Goal: Transaction & Acquisition: Obtain resource

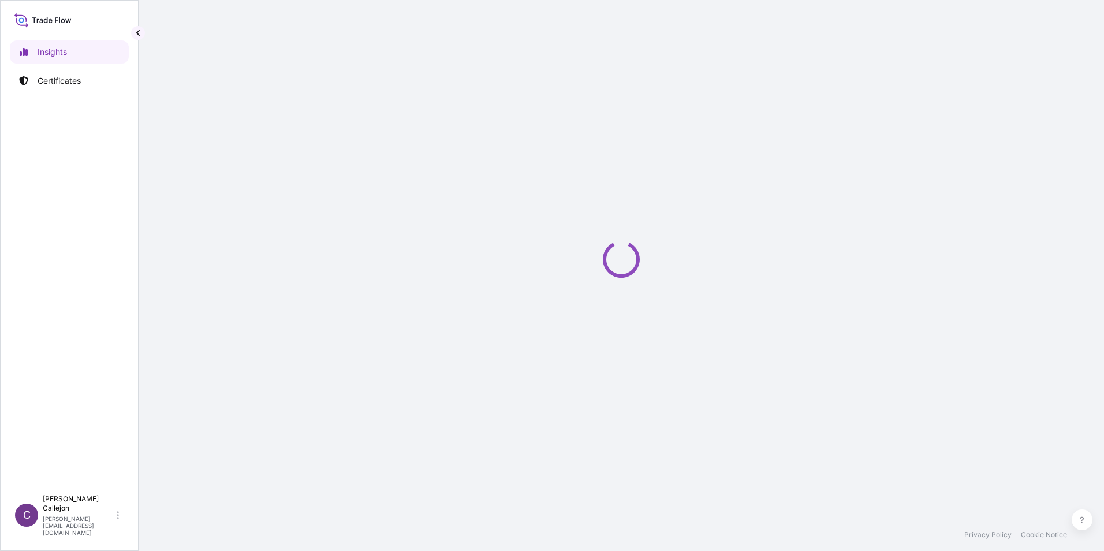
select select "2025"
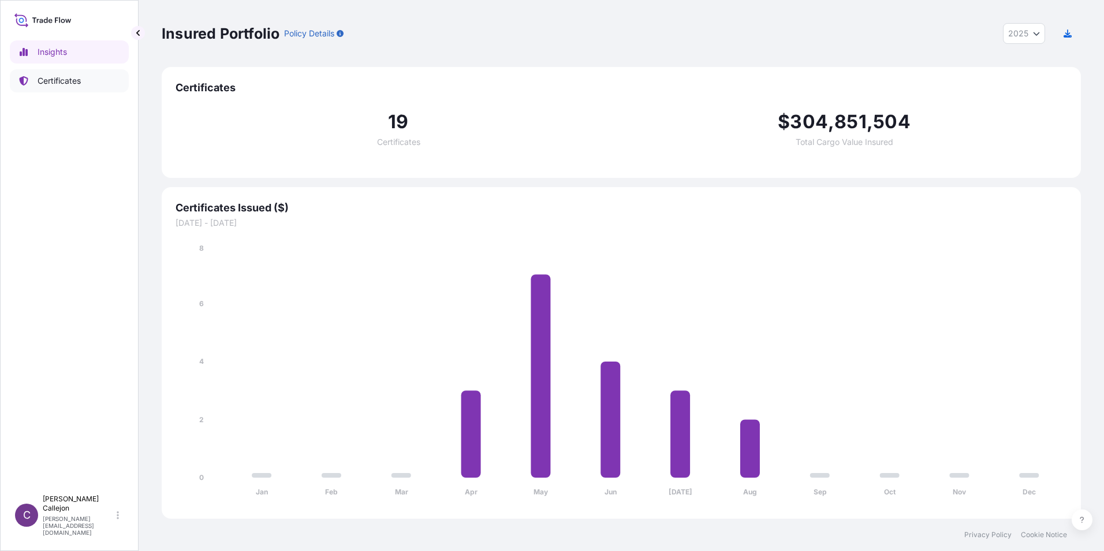
click at [68, 83] on p "Certificates" at bounding box center [59, 81] width 43 height 12
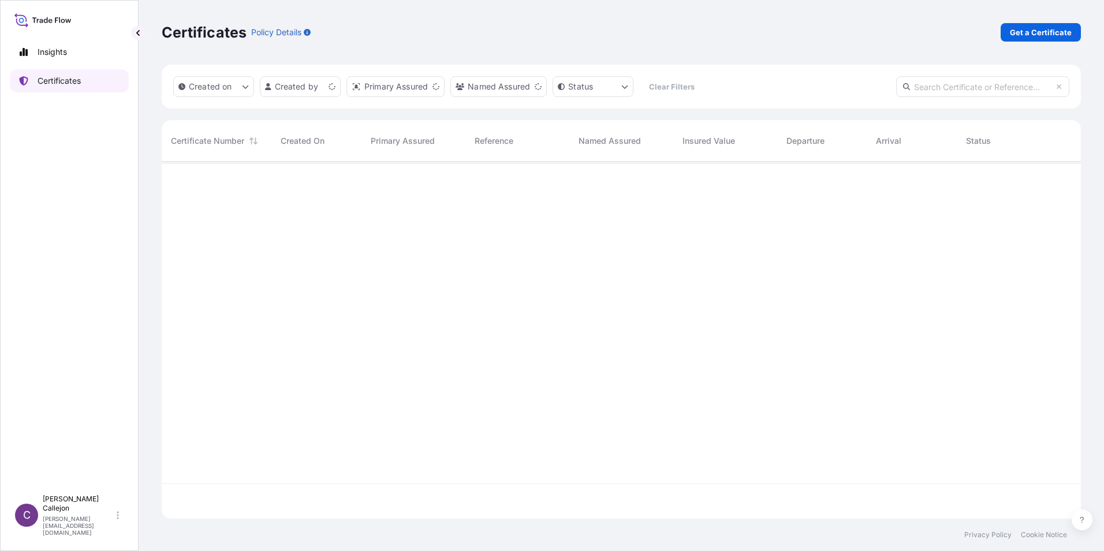
scroll to position [354, 910]
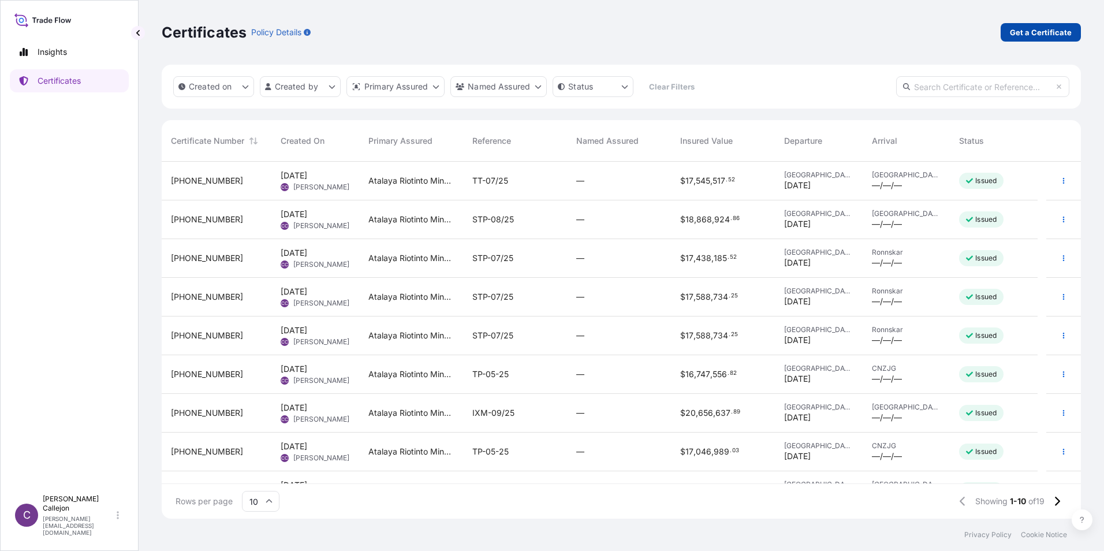
click at [1018, 32] on p "Get a Certificate" at bounding box center [1041, 33] width 62 height 12
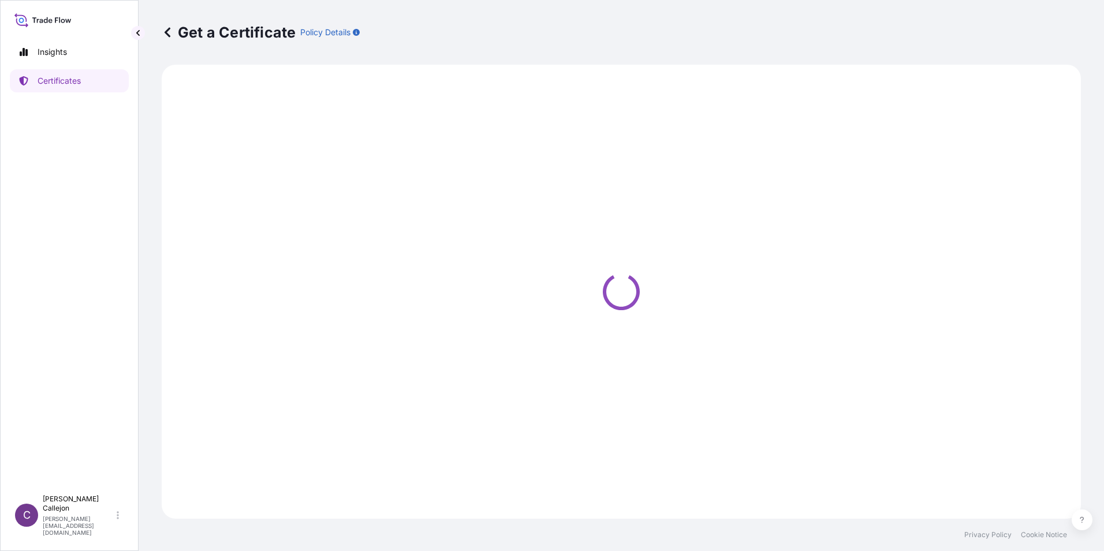
select select "Sea"
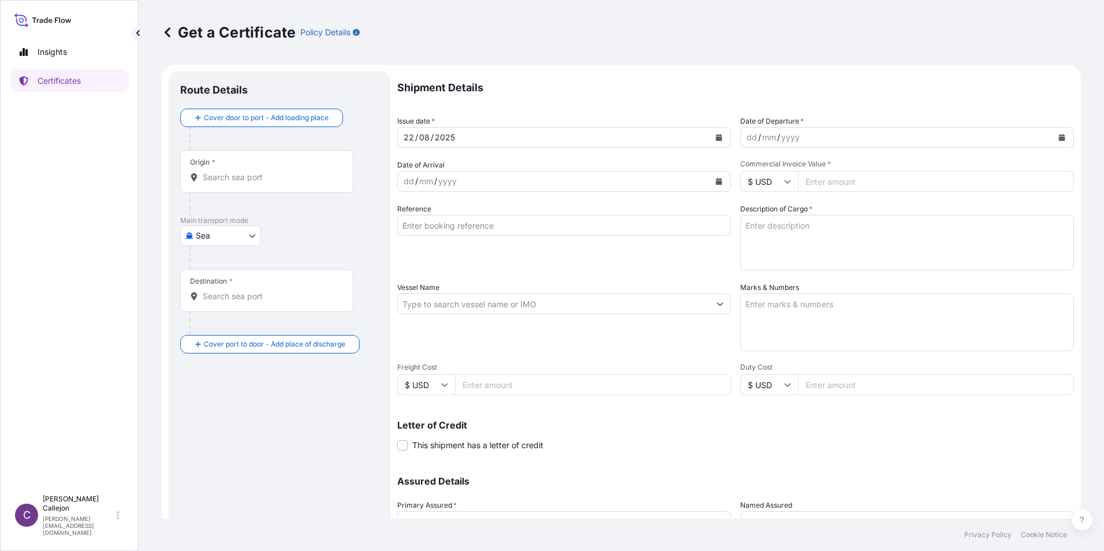
click at [608, 513] on body "Insights Certificates C [PERSON_NAME] [PERSON_NAME][EMAIL_ADDRESS][DOMAIN_NAME]…" at bounding box center [552, 275] width 1104 height 551
